Goal: Transaction & Acquisition: Purchase product/service

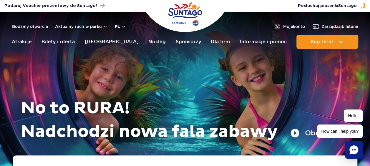
click at [122, 26] on button "pl" at bounding box center [120, 27] width 11 height 6
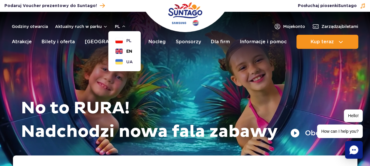
click at [128, 52] on span "EN" at bounding box center [129, 51] width 6 height 6
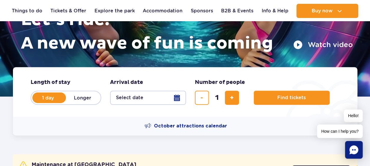
click at [179, 101] on button "Select date" at bounding box center [148, 98] width 76 height 14
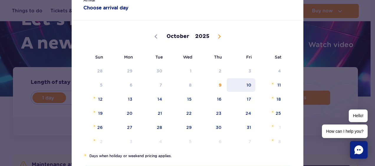
click at [248, 87] on span "10" at bounding box center [241, 85] width 30 height 14
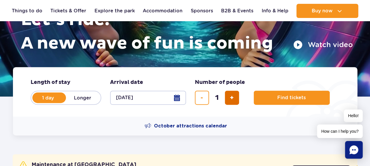
click at [234, 100] on button "add ticket" at bounding box center [232, 98] width 14 height 14
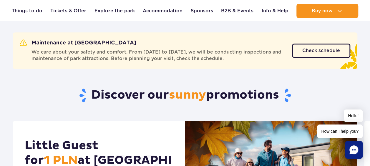
scroll to position [206, 0]
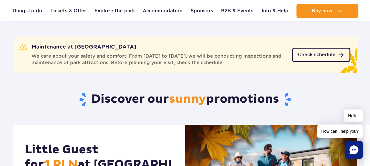
click at [322, 53] on span "Check schedule" at bounding box center [317, 54] width 38 height 5
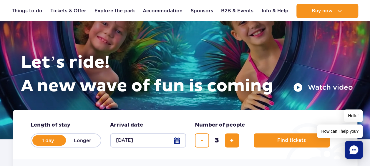
scroll to position [118, 0]
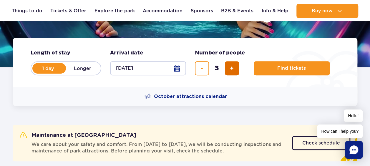
click at [230, 68] on span "add ticket" at bounding box center [232, 68] width 4 height 0
type input "4"
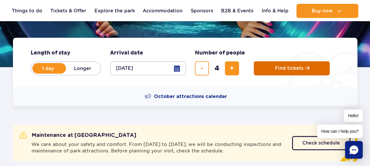
click at [279, 69] on span "Find tickets" at bounding box center [289, 68] width 29 height 5
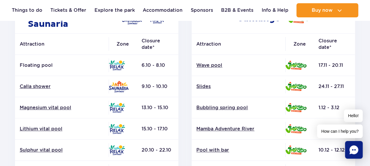
scroll to position [118, 0]
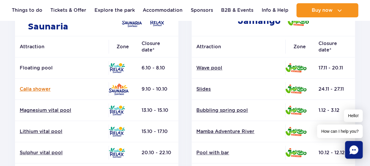
click at [33, 91] on link "Calla shower" at bounding box center [62, 89] width 84 height 6
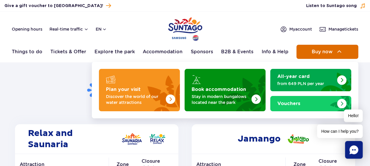
click at [342, 51] on img at bounding box center [339, 51] width 7 height 7
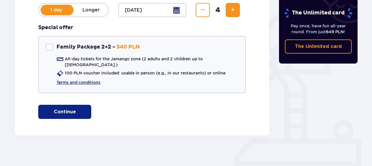
click at [68, 109] on p "Continue" at bounding box center [65, 112] width 22 height 6
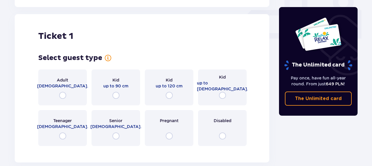
scroll to position [268, 0]
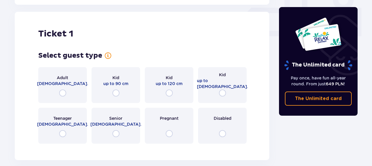
click at [62, 90] on input "radio" at bounding box center [62, 93] width 7 height 7
radio input "true"
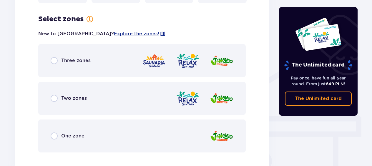
scroll to position [412, 0]
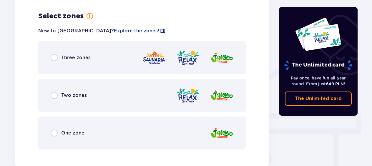
click at [55, 54] on input "radio" at bounding box center [54, 57] width 7 height 7
radio input "true"
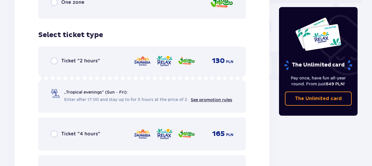
scroll to position [561, 0]
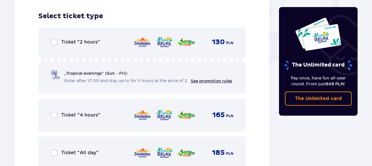
click at [54, 149] on input "radio" at bounding box center [54, 152] width 7 height 7
radio input "true"
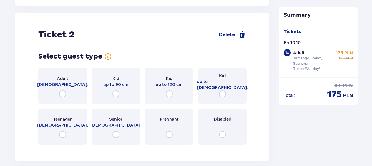
scroll to position [742, 0]
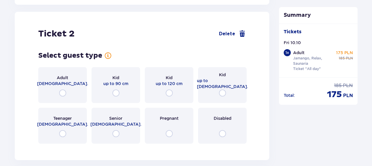
click at [62, 90] on input "radio" at bounding box center [62, 93] width 7 height 7
radio input "true"
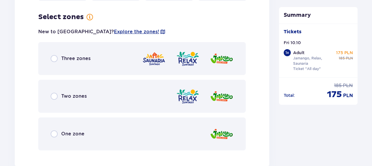
scroll to position [886, 0]
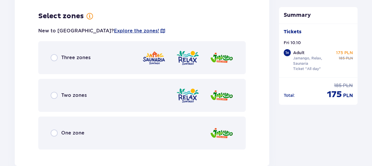
click at [54, 54] on input "radio" at bounding box center [54, 57] width 7 height 7
radio input "true"
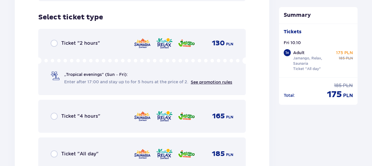
scroll to position [1036, 0]
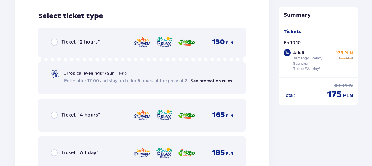
click at [55, 149] on input "radio" at bounding box center [54, 152] width 7 height 7
radio input "true"
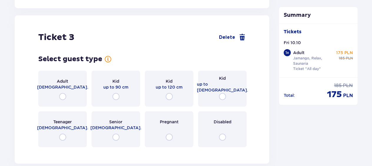
scroll to position [1217, 0]
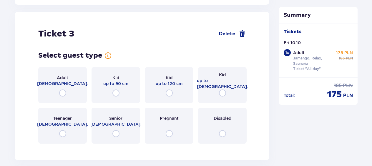
click at [62, 90] on input "radio" at bounding box center [62, 93] width 7 height 7
radio input "true"
click at [62, 90] on input "radio" at bounding box center [62, 93] width 7 height 7
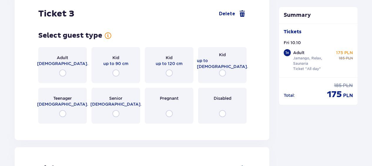
scroll to position [1246, 0]
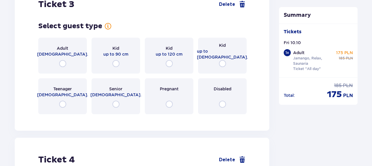
click at [61, 60] on input "radio" at bounding box center [62, 63] width 7 height 7
click at [62, 60] on input "radio" at bounding box center [62, 63] width 7 height 7
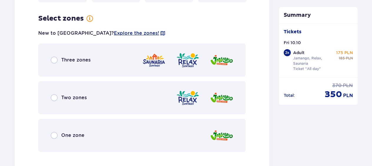
scroll to position [1360, 0]
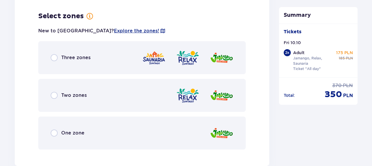
click at [54, 54] on input "radio" at bounding box center [54, 57] width 7 height 7
radio input "true"
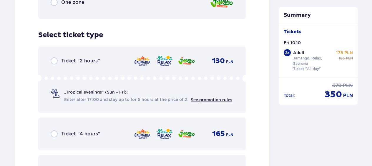
scroll to position [1510, 0]
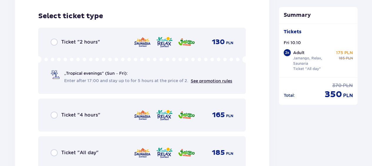
click at [54, 149] on input "radio" at bounding box center [54, 152] width 7 height 7
radio input "true"
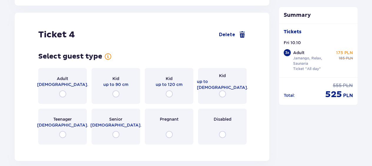
scroll to position [1691, 0]
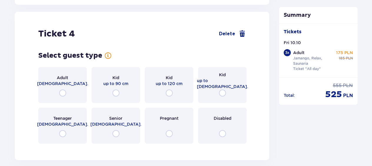
click at [63, 90] on input "radio" at bounding box center [62, 93] width 7 height 7
radio input "true"
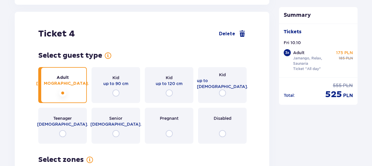
click at [63, 88] on div "Adult 18 - 65 y.o. Kid up to 90 cm Kid up to 120 cm Kid up to 16 y.o. Teenager …" at bounding box center [142, 105] width 208 height 77
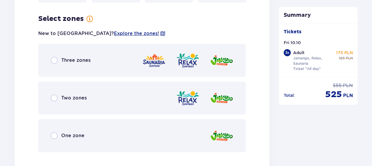
scroll to position [1835, 0]
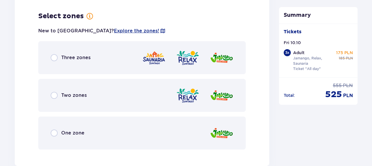
click at [54, 54] on input "radio" at bounding box center [54, 57] width 7 height 7
radio input "true"
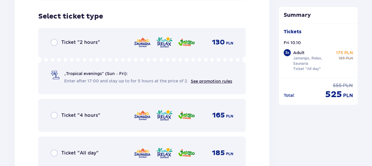
scroll to position [1984, 0]
click at [55, 149] on input "radio" at bounding box center [54, 152] width 7 height 7
radio input "true"
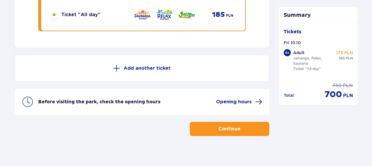
scroll to position [2123, 0]
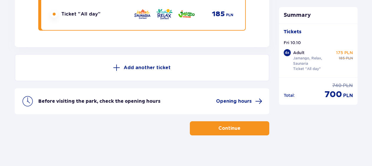
click at [227, 125] on p "Continue" at bounding box center [229, 128] width 22 height 6
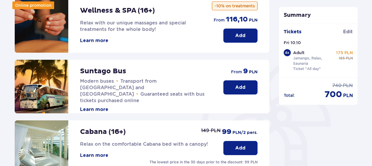
scroll to position [118, 0]
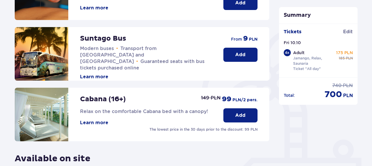
click at [238, 117] on p "Add" at bounding box center [240, 115] width 10 height 6
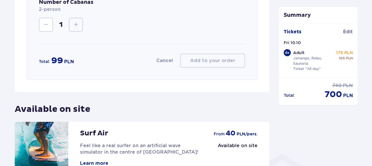
scroll to position [411, 0]
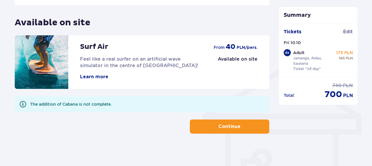
click at [238, 130] on span "button" at bounding box center [241, 126] width 7 height 7
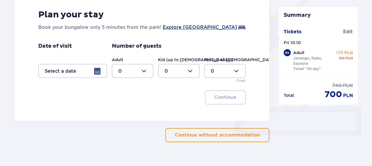
scroll to position [180, 0]
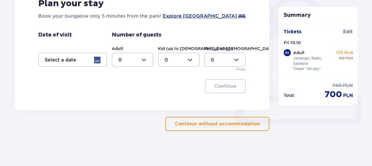
click at [208, 125] on p "Continue without accommodation" at bounding box center [217, 124] width 85 height 6
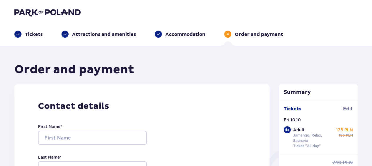
scroll to position [88, 0]
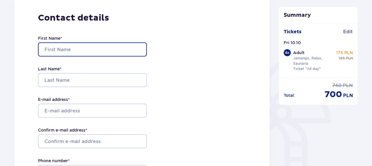
click at [97, 52] on input "First Name *" at bounding box center [92, 49] width 109 height 14
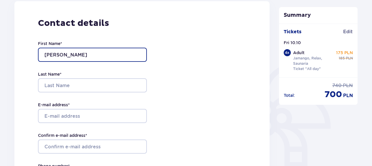
scroll to position [0, 0]
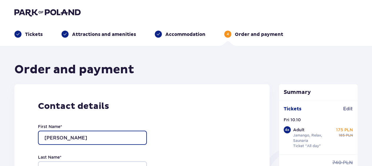
type input "Alessandro"
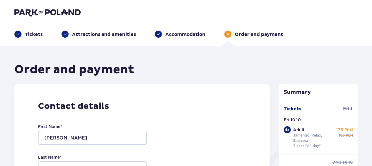
click at [40, 34] on p "Tickets" at bounding box center [34, 34] width 18 height 6
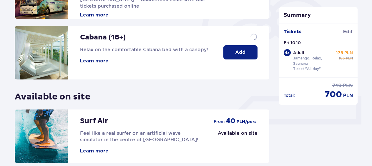
scroll to position [233, 0]
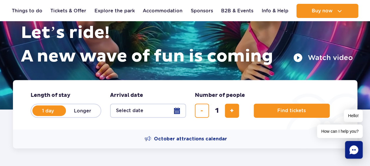
scroll to position [118, 0]
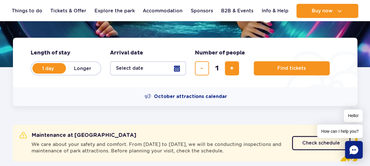
click at [176, 69] on button "Select date" at bounding box center [148, 68] width 76 height 14
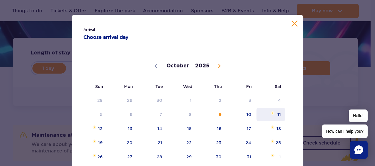
click at [276, 115] on span "11" at bounding box center [271, 115] width 30 height 14
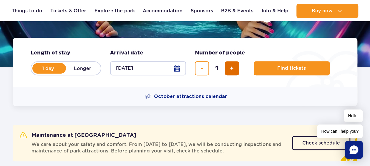
click at [228, 64] on button "add ticket" at bounding box center [232, 68] width 14 height 14
type input "4"
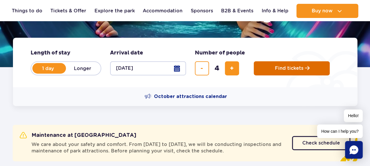
click at [280, 66] on span "Find tickets" at bounding box center [289, 68] width 29 height 5
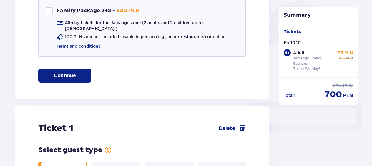
scroll to position [177, 0]
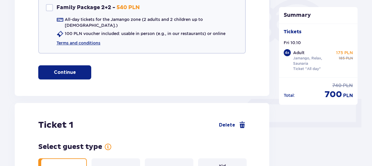
click at [70, 69] on p "Continue" at bounding box center [65, 72] width 22 height 6
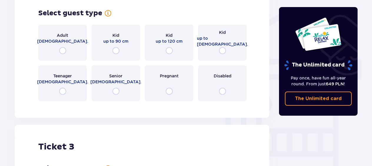
scroll to position [463, 0]
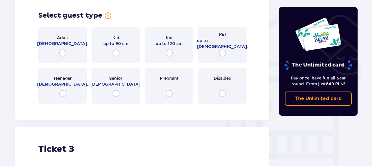
click at [61, 49] on input "radio" at bounding box center [62, 52] width 7 height 7
radio input "true"
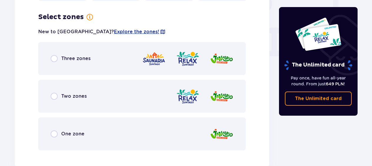
scroll to position [567, 0]
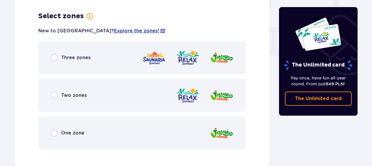
click at [56, 54] on input "radio" at bounding box center [54, 57] width 7 height 7
radio input "true"
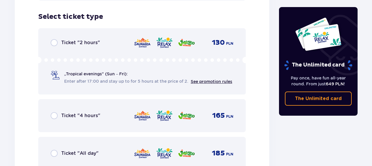
scroll to position [717, 0]
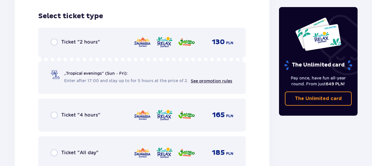
click at [54, 149] on input "radio" at bounding box center [54, 152] width 7 height 7
radio input "true"
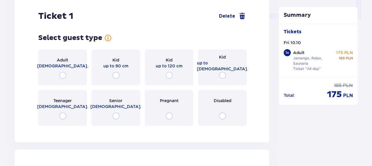
scroll to position [297, 0]
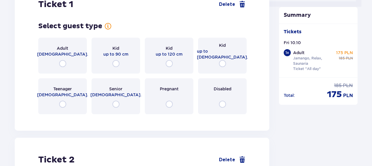
click at [61, 60] on input "radio" at bounding box center [62, 63] width 7 height 7
radio input "true"
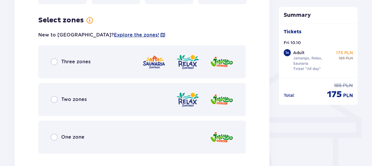
scroll to position [412, 0]
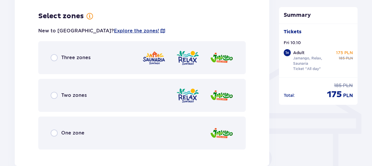
click at [55, 54] on input "radio" at bounding box center [54, 57] width 7 height 7
radio input "true"
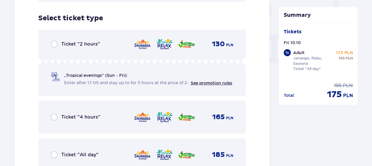
scroll to position [561, 0]
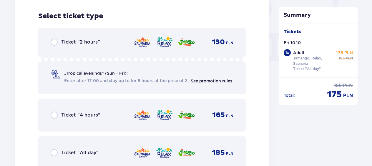
click at [53, 150] on input "radio" at bounding box center [54, 152] width 7 height 7
radio input "true"
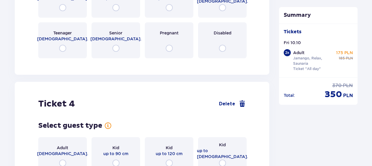
scroll to position [1232, 0]
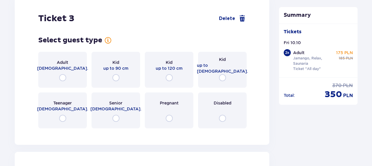
click at [61, 74] on input "radio" at bounding box center [62, 77] width 7 height 7
radio input "true"
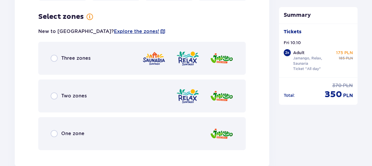
scroll to position [1360, 0]
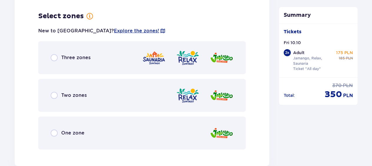
click at [55, 54] on input "radio" at bounding box center [54, 57] width 7 height 7
radio input "true"
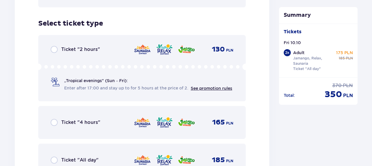
scroll to position [1510, 0]
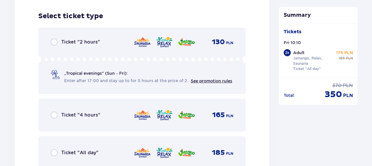
click at [54, 149] on input "radio" at bounding box center [54, 152] width 7 height 7
radio input "true"
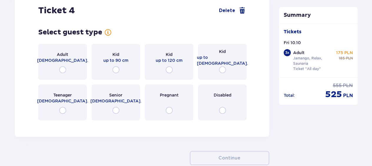
scroll to position [1744, 0]
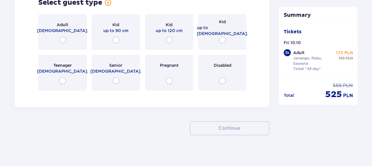
click at [62, 37] on input "radio" at bounding box center [62, 40] width 7 height 7
radio input "true"
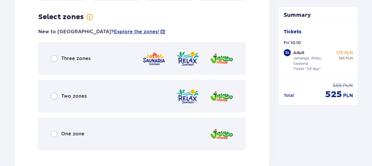
scroll to position [1835, 0]
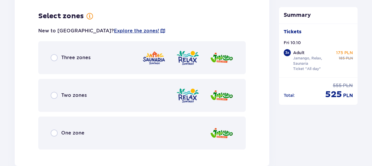
click at [56, 54] on input "radio" at bounding box center [54, 57] width 7 height 7
radio input "true"
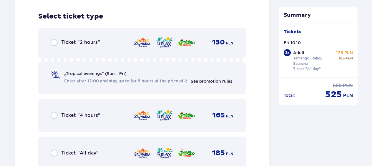
scroll to position [1984, 0]
click at [53, 149] on input "radio" at bounding box center [54, 152] width 7 height 7
radio input "true"
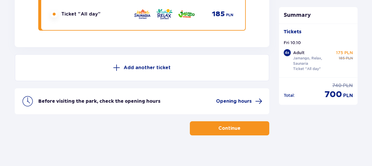
scroll to position [2093, 0]
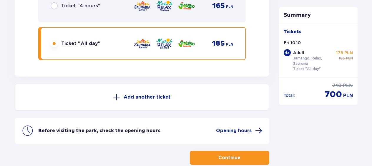
click at [237, 153] on button "Continue" at bounding box center [229, 158] width 79 height 14
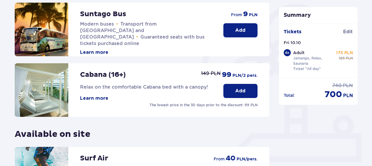
scroll to position [147, 0]
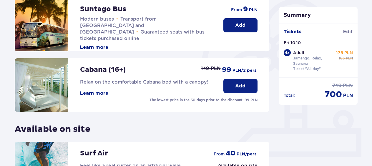
click at [241, 84] on p "Add" at bounding box center [240, 86] width 10 height 6
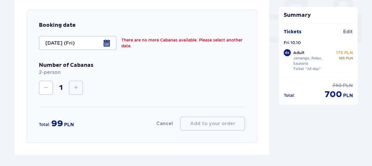
scroll to position [264, 0]
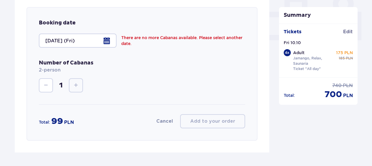
click at [108, 41] on div at bounding box center [78, 41] width 78 height 14
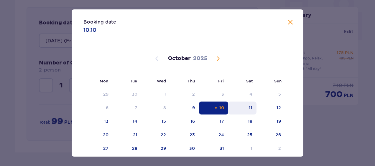
click at [249, 107] on div "11" at bounding box center [251, 108] width 4 height 6
type input "11.10.2025 (Sat)"
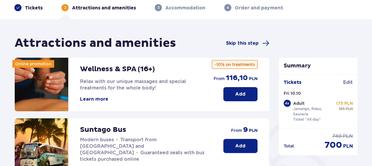
scroll to position [59, 0]
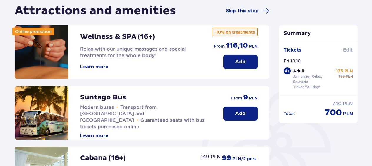
click at [349, 51] on span "Edit" at bounding box center [348, 50] width 10 height 6
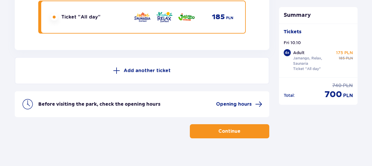
scroll to position [2123, 0]
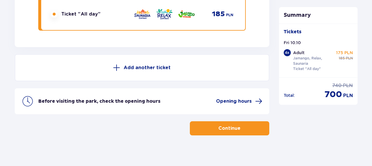
click at [229, 125] on p "Continue" at bounding box center [229, 128] width 22 height 6
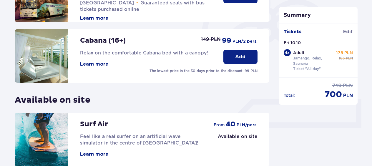
scroll to position [177, 0]
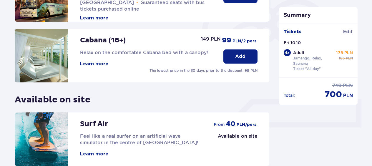
click at [237, 54] on p "Add" at bounding box center [240, 56] width 10 height 6
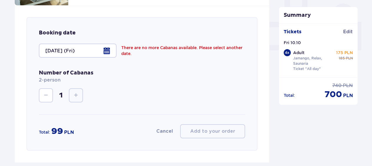
scroll to position [267, 0]
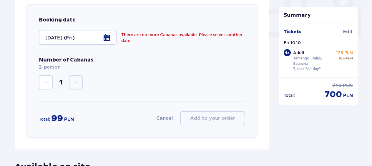
click at [169, 117] on button "Cancel" at bounding box center [164, 118] width 17 height 6
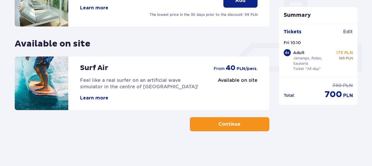
scroll to position [233, 0]
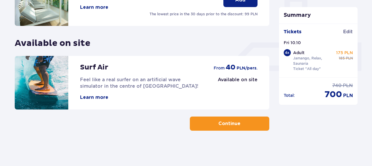
click at [231, 123] on p "Continue" at bounding box center [229, 123] width 22 height 6
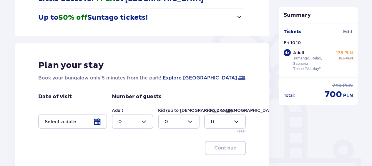
scroll to position [180, 0]
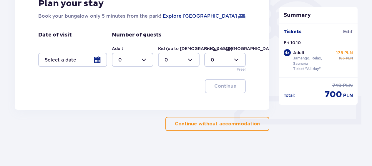
click at [231, 126] on p "Continue without accommodation" at bounding box center [217, 124] width 85 height 6
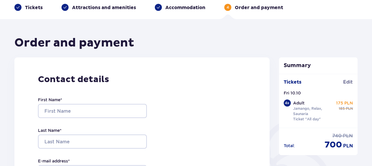
scroll to position [88, 0]
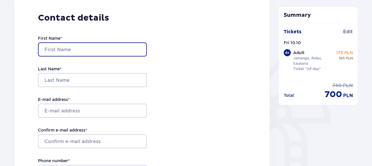
click at [80, 45] on input "First Name *" at bounding box center [92, 49] width 109 height 14
type input "[PERSON_NAME]"
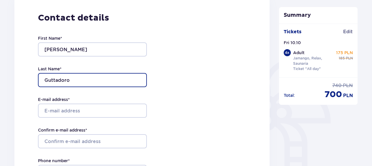
type input "Guttadoro"
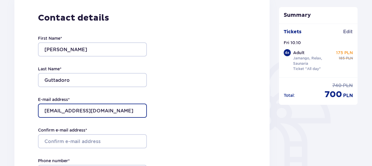
type input "[EMAIL_ADDRESS][DOMAIN_NAME]"
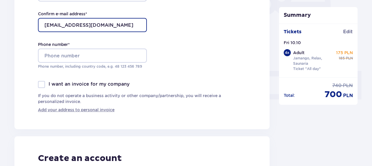
scroll to position [206, 0]
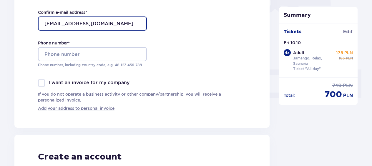
type input "[EMAIL_ADDRESS][DOMAIN_NAME]"
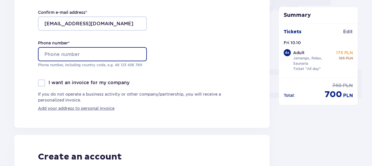
click at [76, 52] on input "Phone number *" at bounding box center [92, 54] width 109 height 14
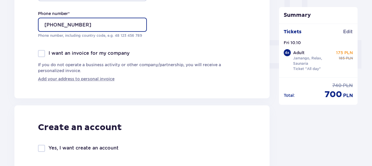
scroll to position [353, 0]
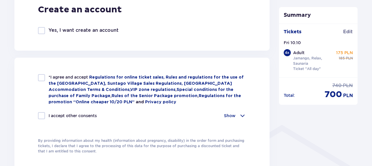
type input "+393313727687"
click at [41, 31] on div at bounding box center [41, 30] width 7 height 7
checkbox input "true"
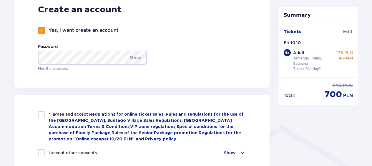
click at [42, 114] on div at bounding box center [41, 114] width 7 height 7
checkbox input "true"
click at [44, 153] on div at bounding box center [41, 152] width 7 height 7
checkbox input "true"
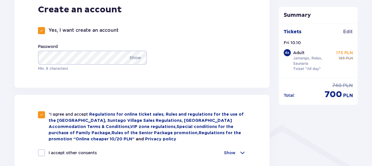
checkbox input "true"
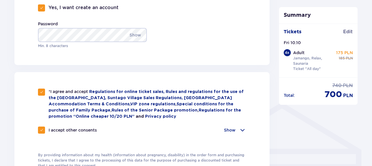
scroll to position [442, 0]
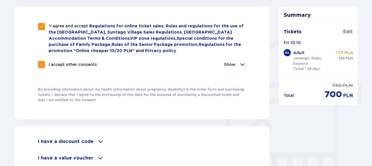
click at [241, 63] on span at bounding box center [242, 64] width 7 height 7
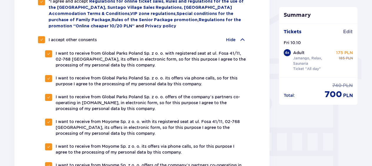
scroll to position [501, 0]
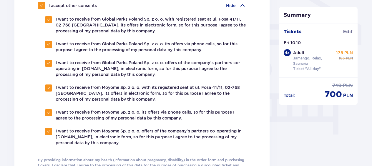
click at [49, 44] on span at bounding box center [49, 45] width 4 height 4
checkbox input "false"
click at [48, 87] on span at bounding box center [49, 88] width 4 height 4
checkbox input "false"
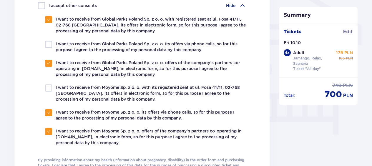
click at [48, 112] on span at bounding box center [49, 113] width 4 height 4
checkbox input "false"
click at [46, 131] on div at bounding box center [48, 131] width 7 height 7
checkbox input "false"
click at [45, 66] on div "I want to receive from Global Parks Poland Sp. z o. o. offers of the company’s …" at bounding box center [145, 69] width 201 height 18
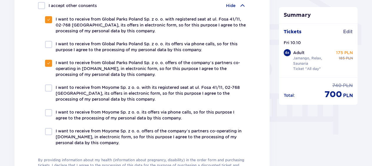
checkbox input "false"
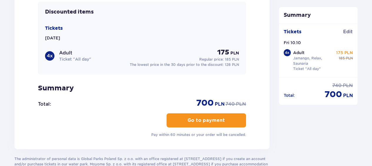
scroll to position [766, 0]
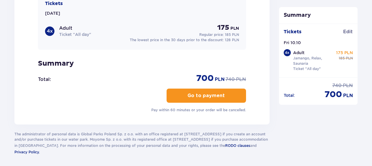
click at [206, 94] on p "Go to payment" at bounding box center [206, 95] width 37 height 6
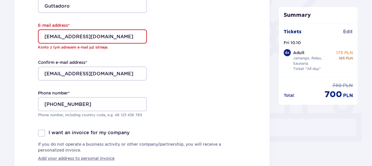
scroll to position [133, 0]
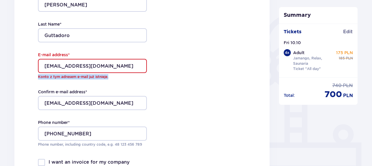
drag, startPoint x: 35, startPoint y: 77, endPoint x: 116, endPoint y: 81, distance: 80.8
click at [116, 81] on div "Contact details First Name * Alessandro Last Name * Guttadoro E-mail address * …" at bounding box center [141, 79] width 255 height 256
copy p "Konto z tym adresem e-mail już istnieje."
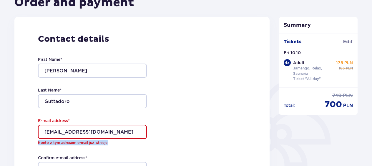
scroll to position [0, 0]
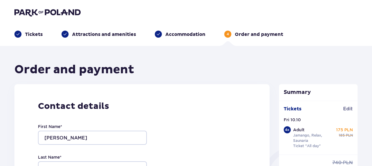
click at [32, 36] on p "Tickets" at bounding box center [34, 34] width 18 height 6
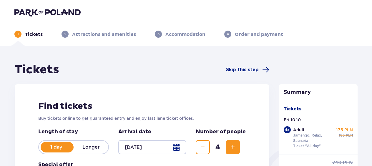
click at [32, 34] on p "Tickets" at bounding box center [34, 34] width 18 height 6
click at [26, 9] on img at bounding box center [47, 12] width 66 height 8
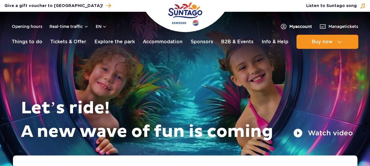
click at [294, 26] on span "My account" at bounding box center [300, 27] width 23 height 6
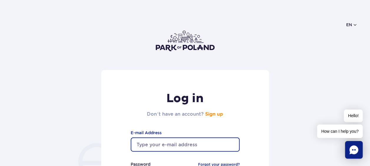
click at [184, 142] on input "email" at bounding box center [185, 145] width 109 height 14
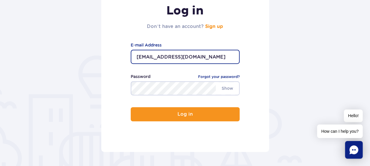
scroll to position [88, 0]
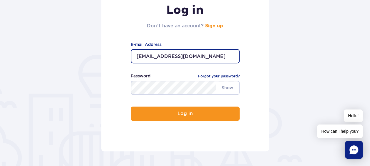
type input "[EMAIL_ADDRESS][DOMAIN_NAME]"
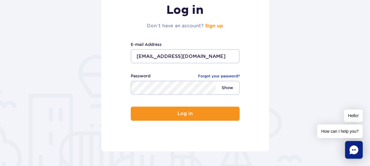
click at [222, 91] on span "Show" at bounding box center [227, 88] width 23 height 12
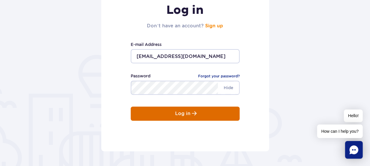
click at [196, 112] on button "Log in" at bounding box center [185, 114] width 109 height 14
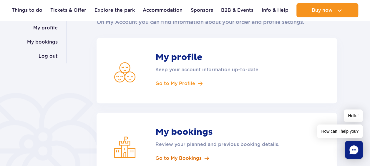
scroll to position [59, 0]
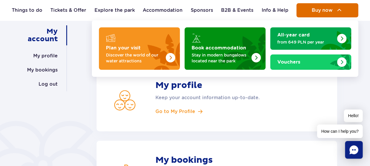
click at [322, 8] on span "Buy now" at bounding box center [322, 10] width 21 height 5
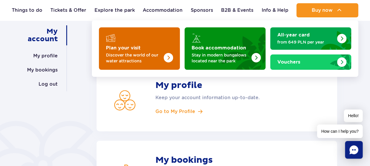
scroll to position [0, 0]
click at [146, 39] on img "Plan your visit" at bounding box center [156, 47] width 47 height 46
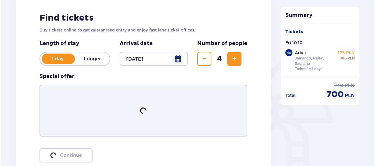
scroll to position [88, 0]
click at [176, 59] on div at bounding box center [152, 59] width 68 height 14
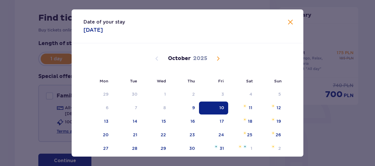
click at [220, 108] on div "10" at bounding box center [221, 108] width 5 height 6
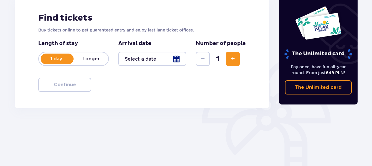
scroll to position [29, 0]
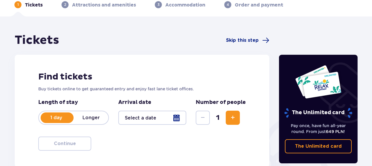
click at [177, 117] on div at bounding box center [152, 118] width 68 height 14
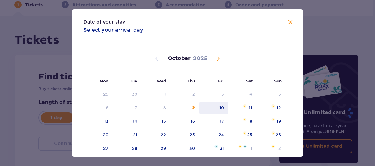
click at [213, 110] on div "10" at bounding box center [213, 108] width 29 height 13
type input "10.10.25"
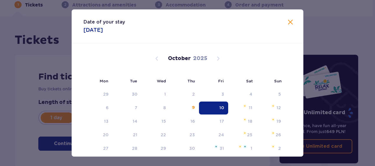
click at [224, 107] on div "Number of people 1" at bounding box center [221, 112] width 50 height 26
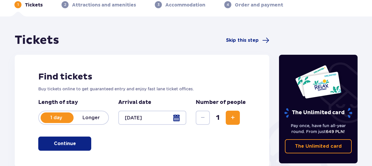
click at [233, 115] on span "Increase" at bounding box center [232, 117] width 7 height 7
click at [234, 115] on span "Increase" at bounding box center [232, 117] width 7 height 7
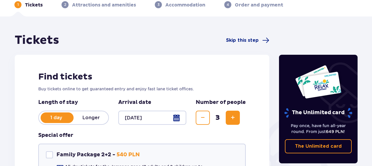
click at [234, 115] on span "Increase" at bounding box center [232, 117] width 7 height 7
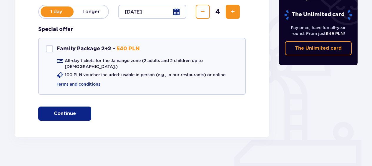
scroll to position [137, 0]
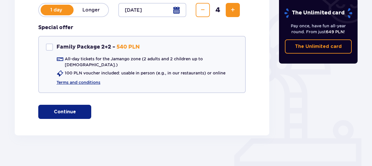
click at [69, 109] on p "Continue" at bounding box center [65, 112] width 22 height 6
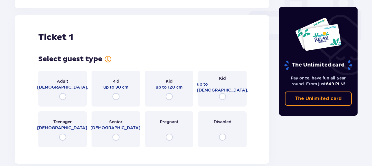
scroll to position [268, 0]
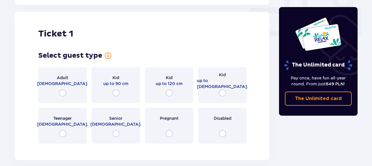
click at [62, 90] on input "radio" at bounding box center [62, 93] width 7 height 7
radio input "true"
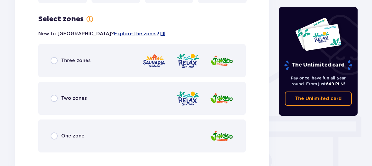
scroll to position [412, 0]
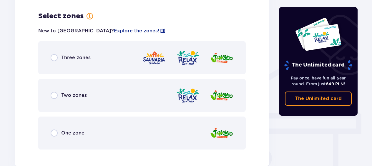
drag, startPoint x: 55, startPoint y: 51, endPoint x: 55, endPoint y: 81, distance: 29.7
click at [55, 54] on input "radio" at bounding box center [54, 57] width 7 height 7
radio input "true"
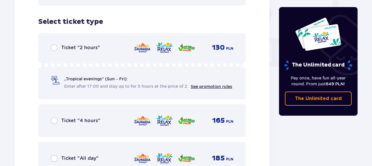
scroll to position [561, 0]
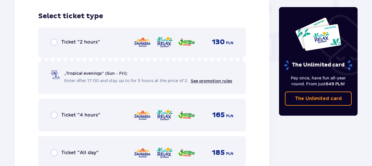
click at [55, 149] on input "radio" at bounding box center [54, 152] width 7 height 7
radio input "true"
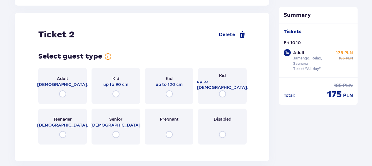
scroll to position [742, 0]
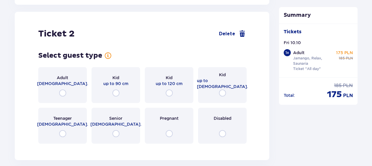
click at [63, 90] on input "radio" at bounding box center [62, 93] width 7 height 7
radio input "true"
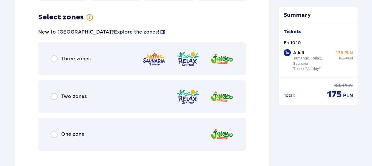
scroll to position [886, 0]
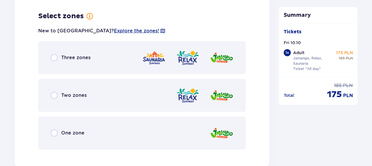
drag, startPoint x: 54, startPoint y: 53, endPoint x: 67, endPoint y: 90, distance: 39.0
click at [54, 54] on input "radio" at bounding box center [54, 57] width 7 height 7
radio input "true"
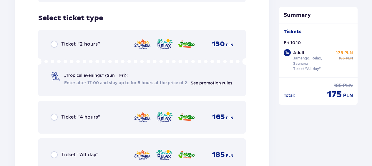
scroll to position [1036, 0]
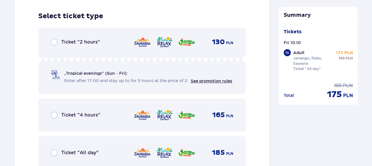
click at [55, 149] on input "radio" at bounding box center [54, 152] width 7 height 7
radio input "true"
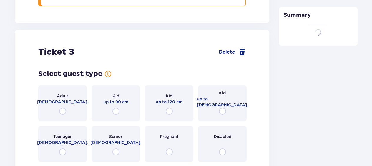
scroll to position [1215, 0]
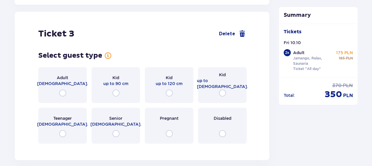
click at [62, 81] on span "18 - 65 y.o." at bounding box center [62, 84] width 51 height 6
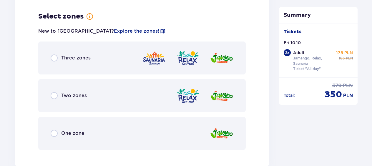
scroll to position [1360, 0]
drag, startPoint x: 55, startPoint y: 52, endPoint x: 70, endPoint y: 86, distance: 37.6
click at [55, 54] on input "radio" at bounding box center [54, 57] width 7 height 7
radio input "true"
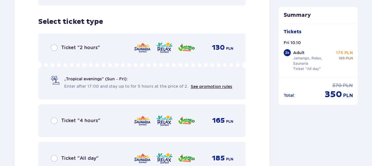
scroll to position [1510, 0]
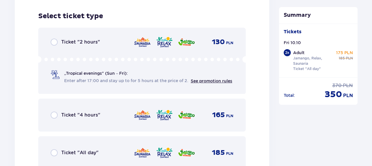
click at [53, 149] on input "radio" at bounding box center [54, 152] width 7 height 7
radio input "true"
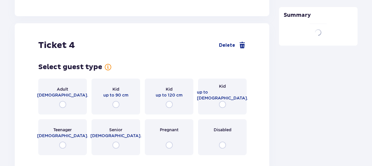
scroll to position [1690, 0]
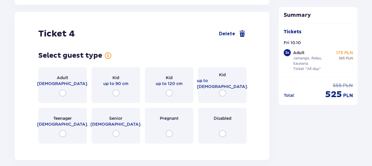
click at [62, 90] on input "radio" at bounding box center [62, 93] width 7 height 7
radio input "true"
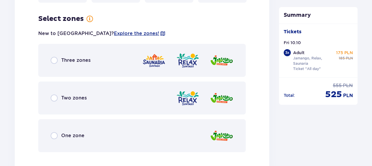
scroll to position [1835, 0]
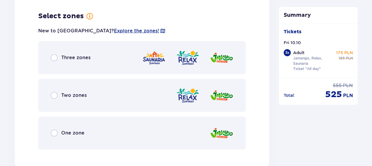
click at [55, 55] on input "radio" at bounding box center [54, 57] width 7 height 7
radio input "true"
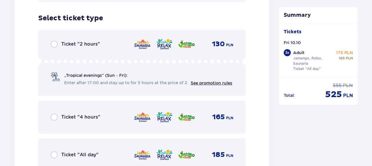
scroll to position [1984, 0]
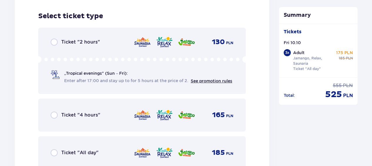
click at [54, 150] on input "radio" at bounding box center [54, 152] width 7 height 7
radio input "true"
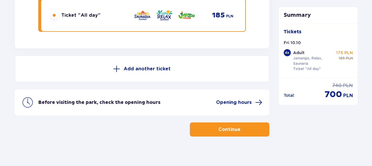
scroll to position [2123, 0]
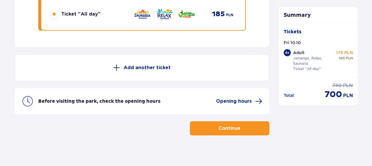
click at [236, 123] on button "Continue" at bounding box center [229, 128] width 79 height 14
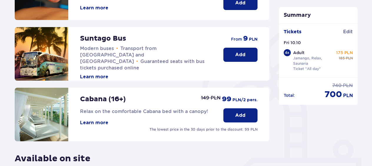
scroll to position [147, 0]
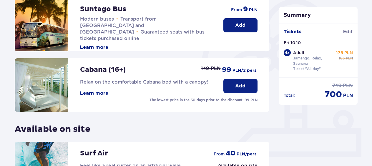
click at [234, 84] on button "Add" at bounding box center [240, 86] width 34 height 14
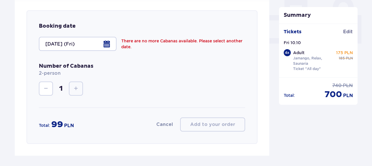
scroll to position [264, 0]
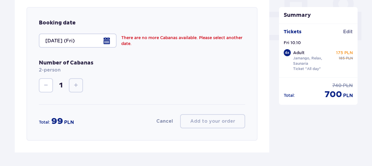
click at [163, 120] on button "Cancel" at bounding box center [164, 121] width 17 height 6
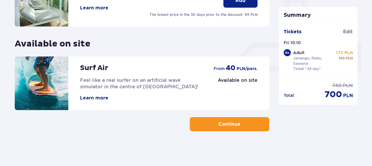
scroll to position [233, 0]
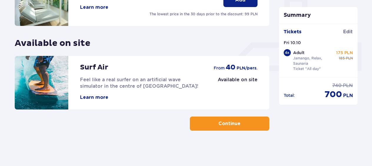
click at [224, 125] on p "Continue" at bounding box center [229, 123] width 22 height 6
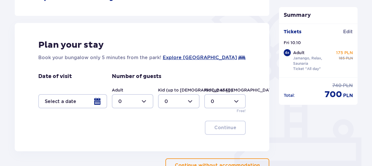
scroll to position [147, 0]
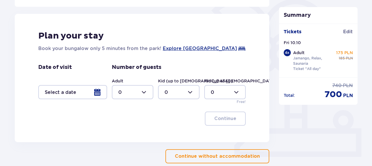
click at [231, 158] on p "Continue without accommodation" at bounding box center [217, 156] width 85 height 6
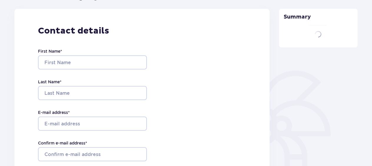
type input "Alessandro"
type input "Guttadoro"
type input "guttasan@gmail.com"
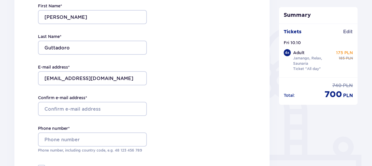
scroll to position [147, 0]
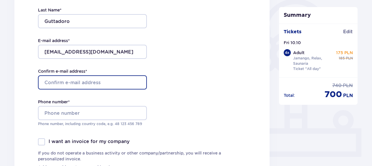
click at [90, 84] on input "Confirm e-mail address *" at bounding box center [92, 82] width 109 height 14
type input "guttasan@gmail.com"
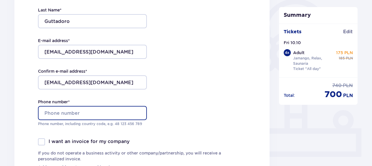
click at [82, 112] on input "Phone number *" at bounding box center [92, 113] width 109 height 14
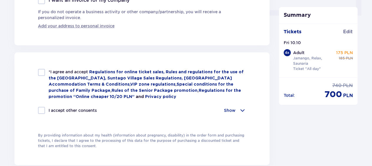
scroll to position [294, 0]
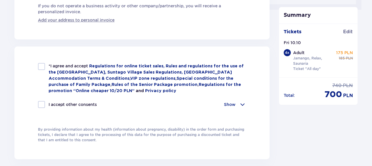
type input "+393313727687"
click at [42, 69] on div at bounding box center [41, 66] width 7 height 7
checkbox input "true"
click at [243, 103] on span at bounding box center [242, 104] width 7 height 7
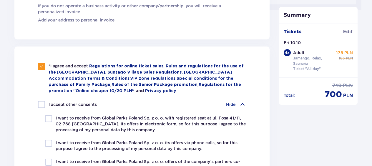
click at [158, 99] on div "*I agree and accept Regulations for online ticket sales, Rules and regulations …" at bounding box center [142, 154] width 208 height 182
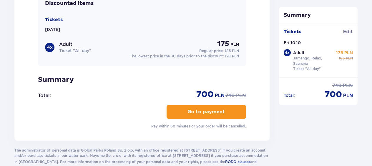
scroll to position [677, 0]
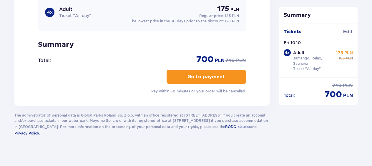
click at [204, 75] on p "Go to payment" at bounding box center [206, 77] width 37 height 6
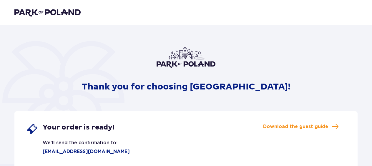
click at [30, 11] on img at bounding box center [47, 12] width 66 height 8
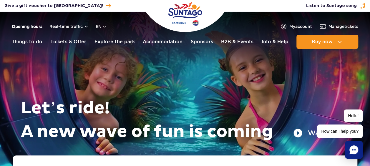
click at [25, 25] on link "Opening hours" at bounding box center [27, 27] width 31 height 6
